Goal: Task Accomplishment & Management: Manage account settings

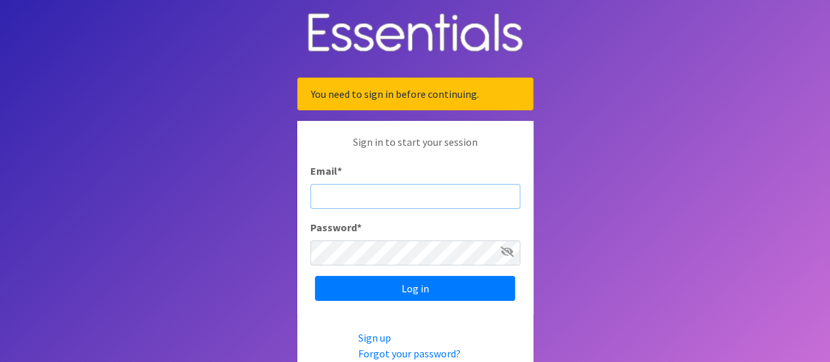
click at [344, 192] on input "Email *" at bounding box center [415, 196] width 210 height 25
click at [334, 199] on input "Email *" at bounding box center [415, 196] width 210 height 25
type input "[EMAIL_ADDRESS][DOMAIN_NAME]"
click at [511, 250] on icon at bounding box center [507, 251] width 13 height 11
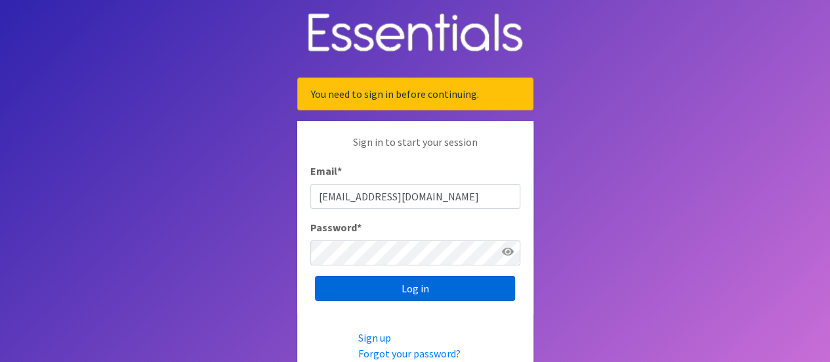
click at [421, 286] on input "Log in" at bounding box center [415, 288] width 200 height 25
click at [368, 283] on input "Log in" at bounding box center [415, 288] width 200 height 25
